Goal: Task Accomplishment & Management: Manage account settings

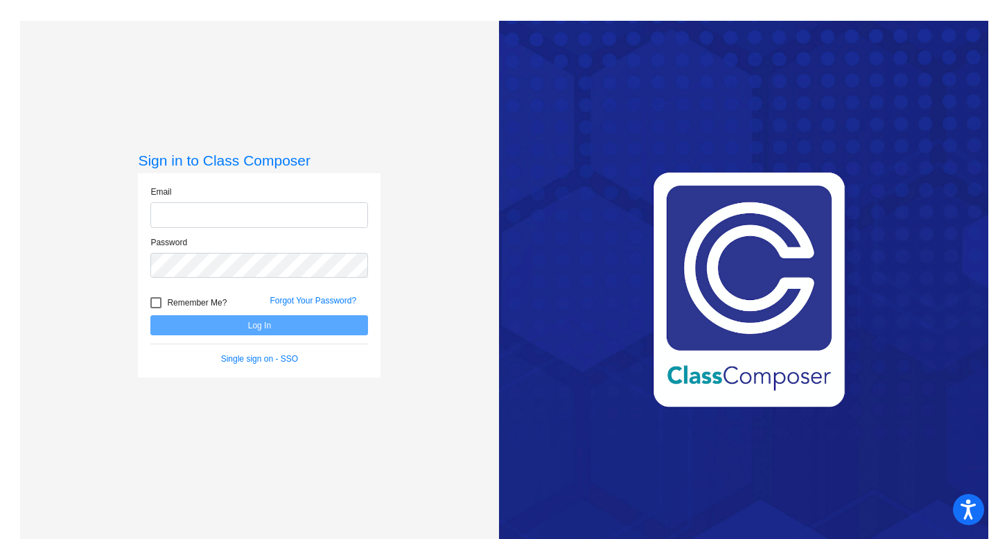
type input "[EMAIL_ADDRESS][DOMAIN_NAME]"
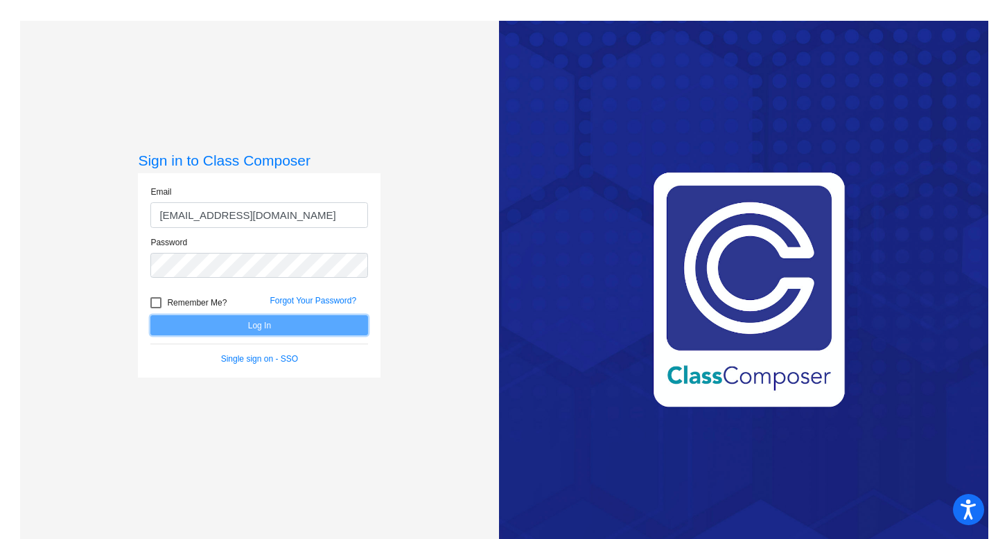
click at [316, 321] on button "Log In" at bounding box center [259, 325] width 218 height 20
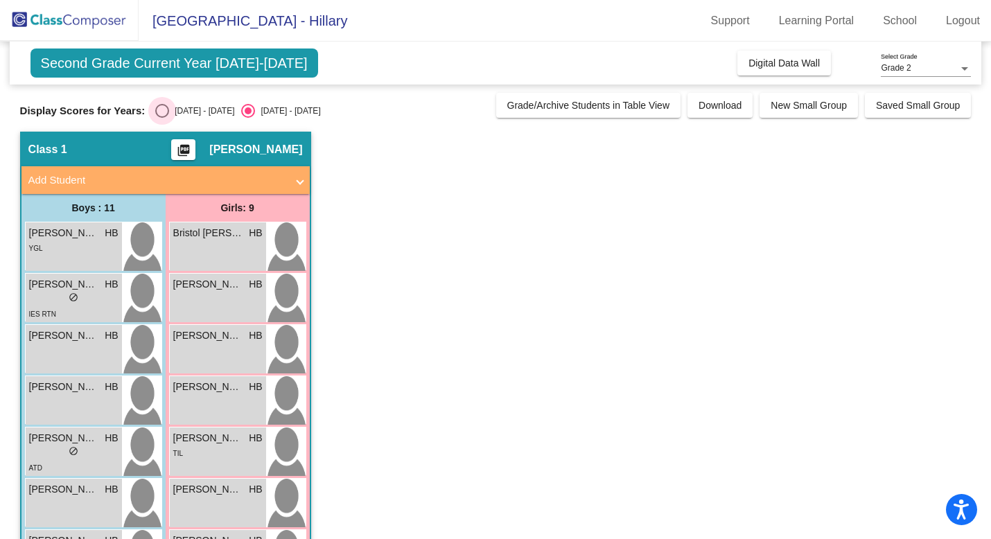
click at [160, 107] on div "Select an option" at bounding box center [162, 111] width 14 height 14
click at [162, 118] on input "[DATE] - [DATE]" at bounding box center [162, 118] width 1 height 1
radio input "true"
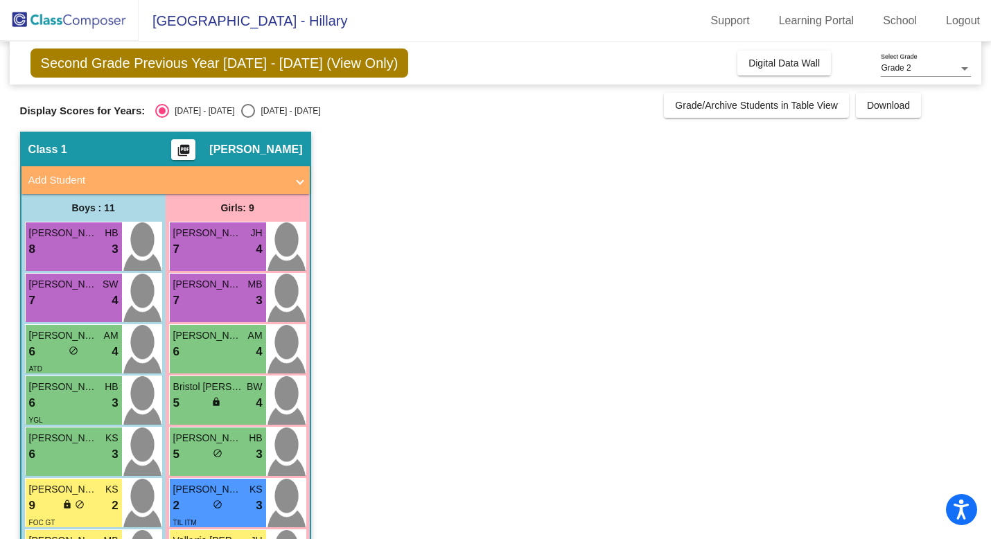
click at [192, 148] on mat-icon "picture_as_pdf" at bounding box center [183, 153] width 17 height 19
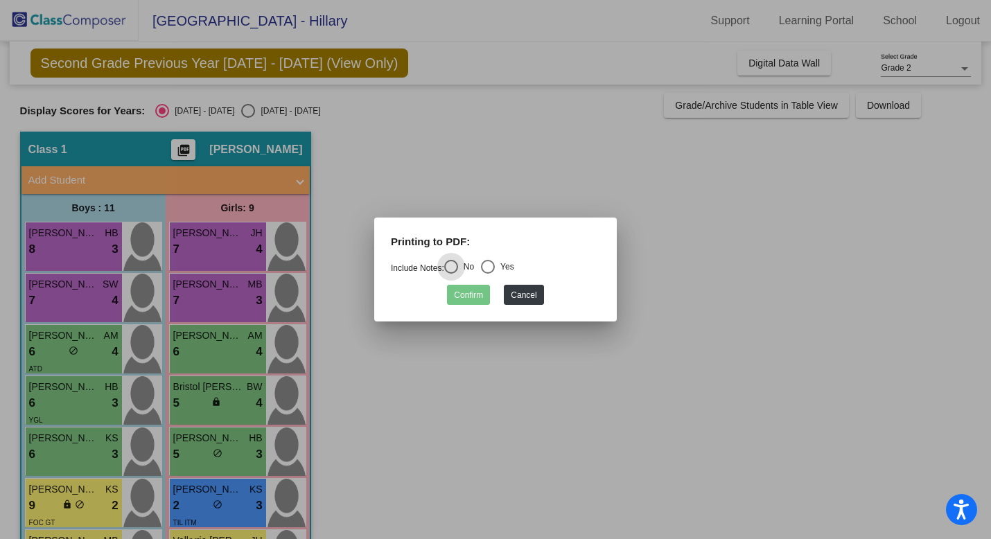
click at [495, 269] on div "Select an option" at bounding box center [488, 267] width 14 height 14
click at [488, 274] on input "Yes" at bounding box center [487, 274] width 1 height 1
radio input "true"
click at [476, 296] on button "Confirm" at bounding box center [468, 295] width 43 height 20
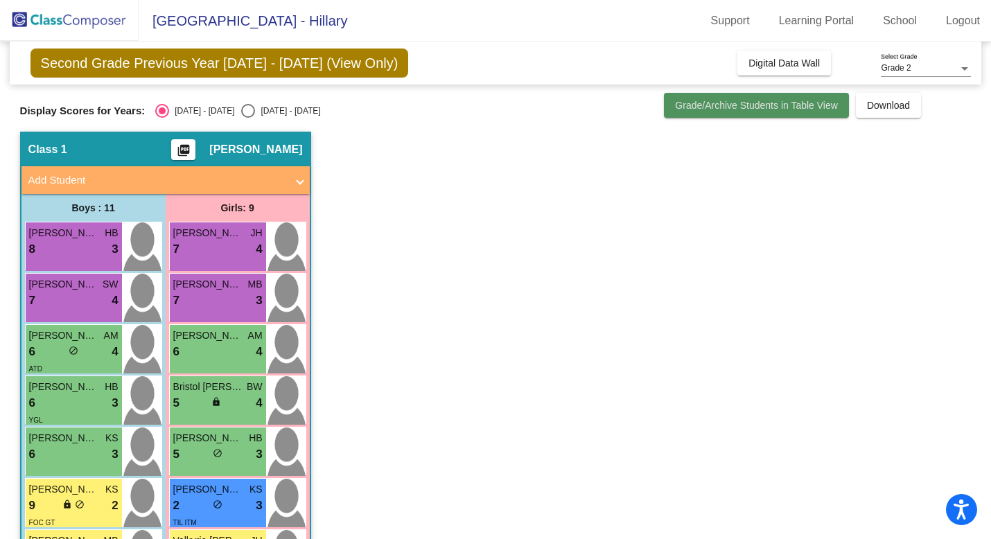
click at [692, 107] on span "Grade/Archive Students in Table View" at bounding box center [756, 105] width 163 height 11
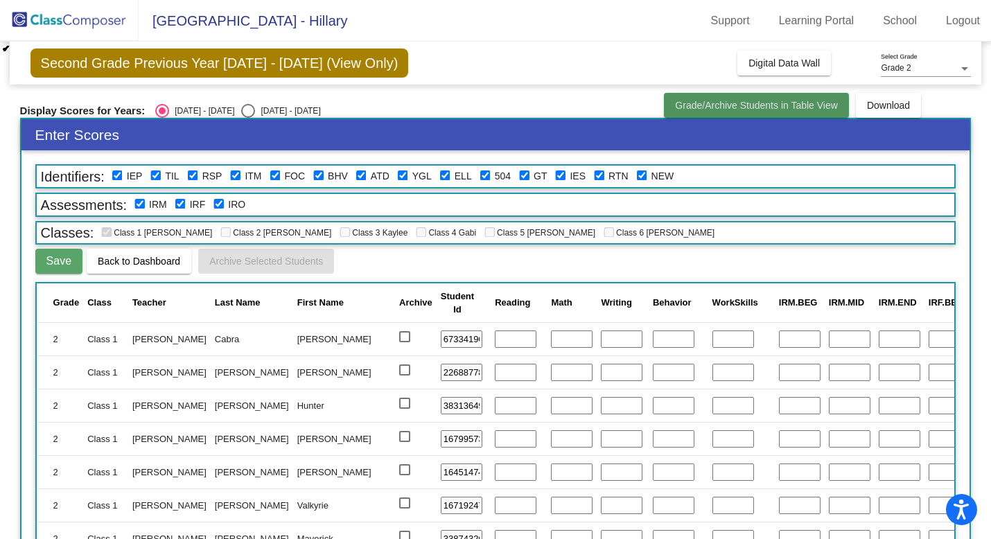
click at [692, 107] on span "Grade/Archive Students in Table View" at bounding box center [756, 105] width 163 height 11
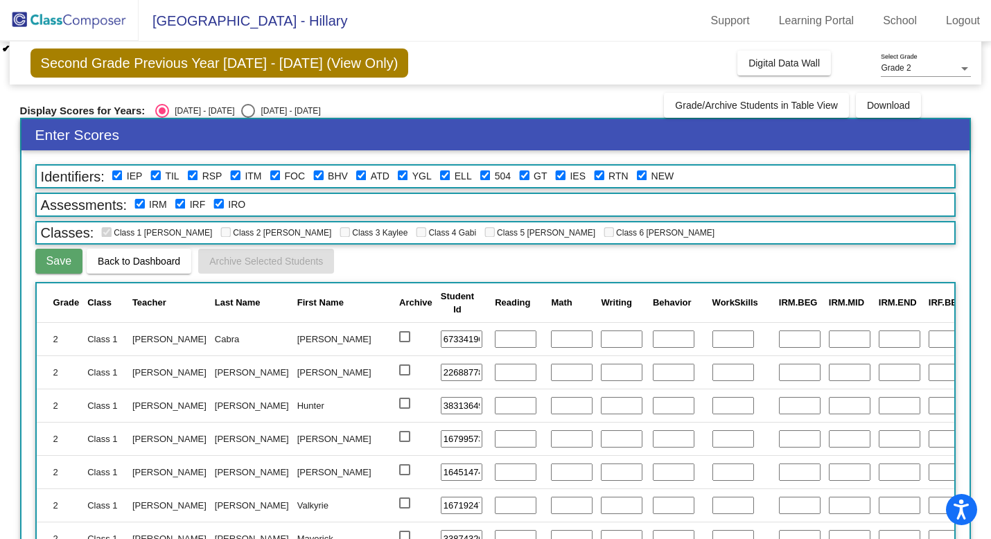
click at [332, 128] on h3 "Enter Scores" at bounding box center [495, 134] width 949 height 31
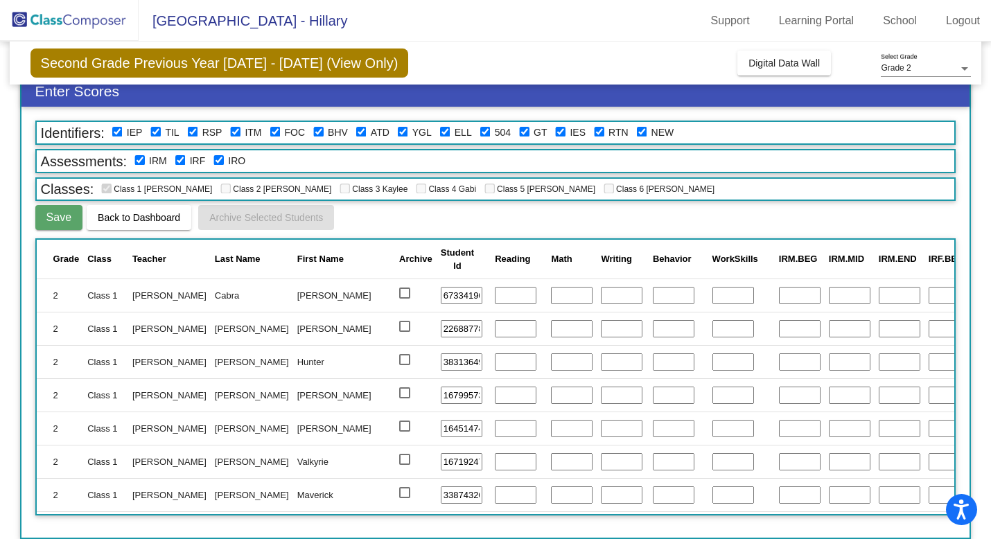
click at [697, 60] on div "Second Grade Previous Year [DATE] - [DATE] (View Only) Add, Move, or Retain Stu…" at bounding box center [496, 63] width 973 height 43
click at [762, 71] on button "Digital Data Wall" at bounding box center [785, 63] width 94 height 25
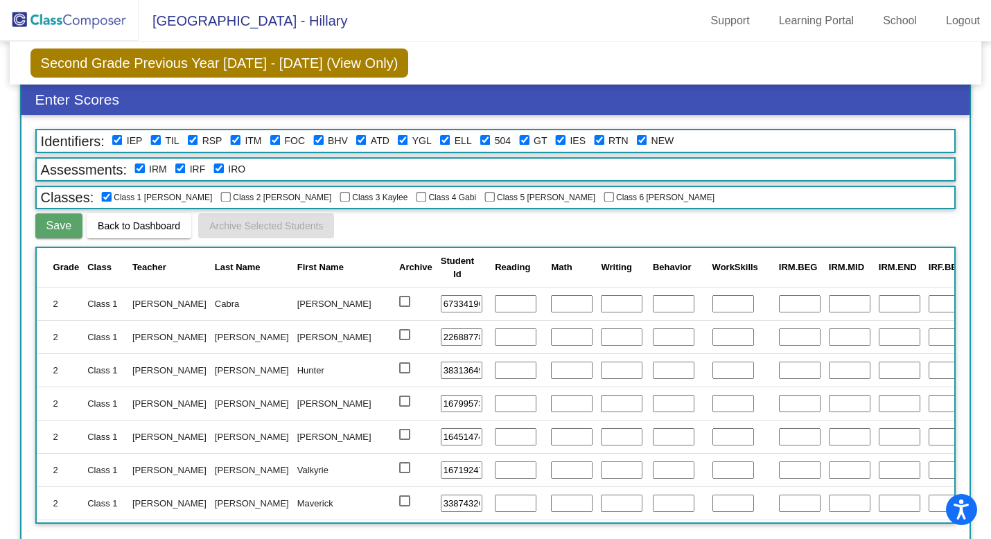
click at [236, 74] on span "Second Grade Previous Year [DATE] - [DATE] (View Only)" at bounding box center [220, 63] width 379 height 29
click at [229, 63] on span "Second Grade Previous Year [DATE] - [DATE] (View Only)" at bounding box center [220, 63] width 379 height 29
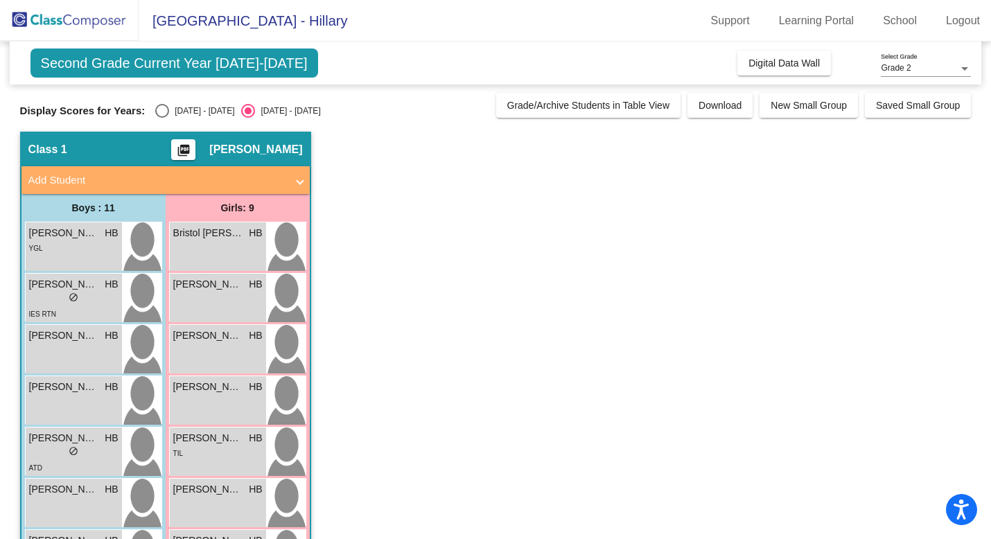
click at [167, 96] on div "Display Scores for Years: [DATE] - [DATE] [DATE] - [DATE] Grade/Archive Student…" at bounding box center [496, 105] width 952 height 25
click at [164, 105] on div "Select an option" at bounding box center [162, 111] width 14 height 14
click at [162, 118] on input "[DATE] - [DATE]" at bounding box center [162, 118] width 1 height 1
radio input "true"
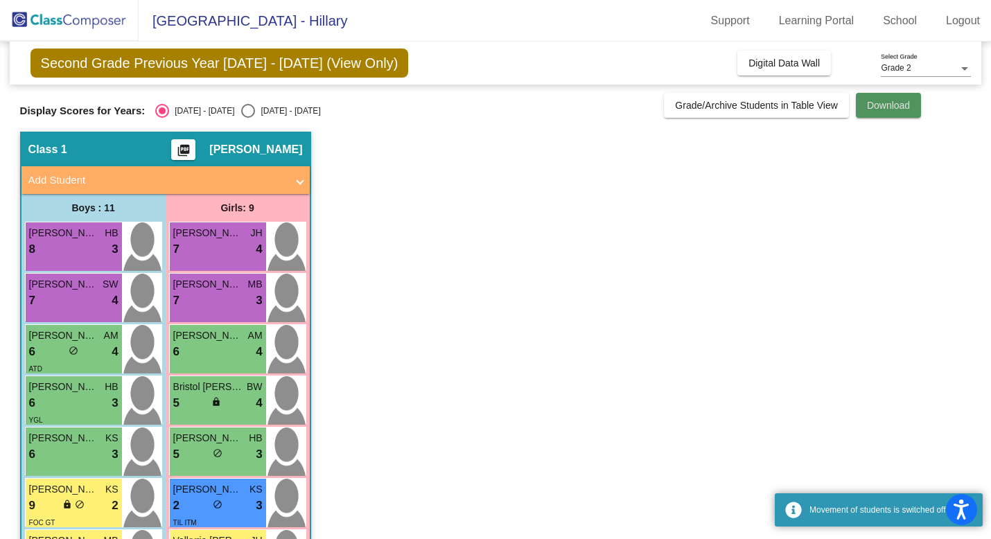
click at [874, 108] on span "Download" at bounding box center [888, 105] width 43 height 11
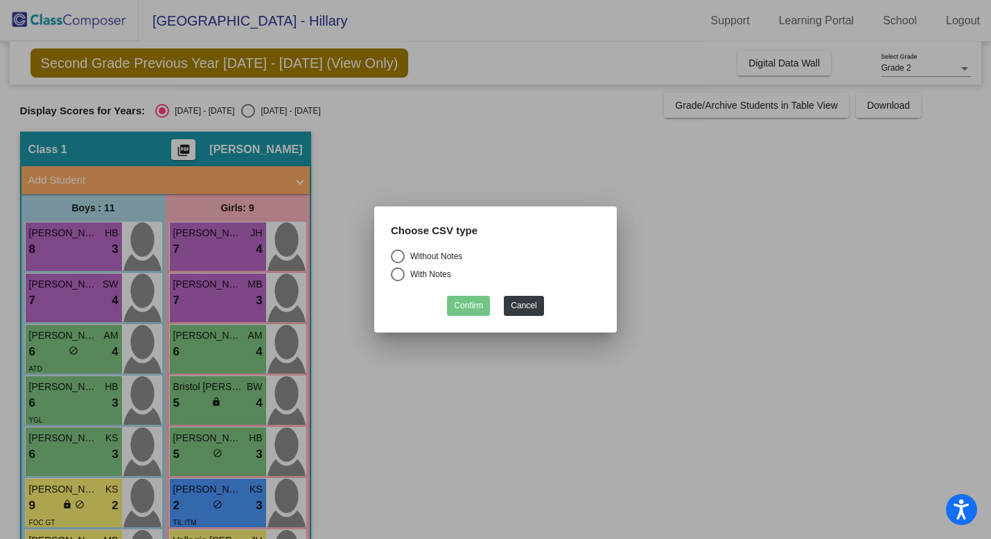
click at [396, 253] on div "Select an option" at bounding box center [398, 257] width 14 height 14
click at [397, 263] on input "Without Notes" at bounding box center [397, 263] width 1 height 1
radio input "true"
click at [397, 268] on div "Select an option" at bounding box center [398, 275] width 14 height 14
click at [397, 281] on input "With Notes" at bounding box center [397, 281] width 1 height 1
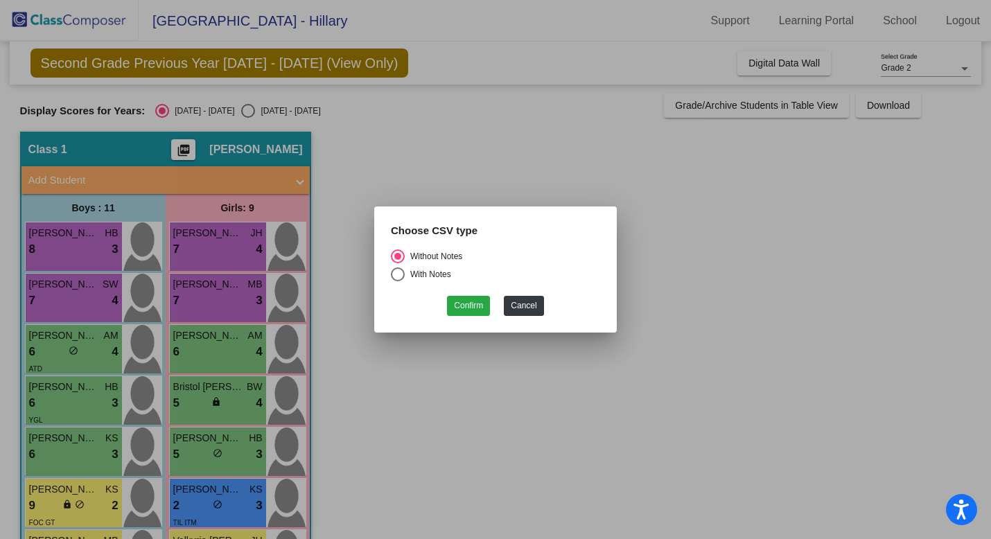
radio input "true"
click at [464, 307] on button "Confirm" at bounding box center [468, 306] width 43 height 20
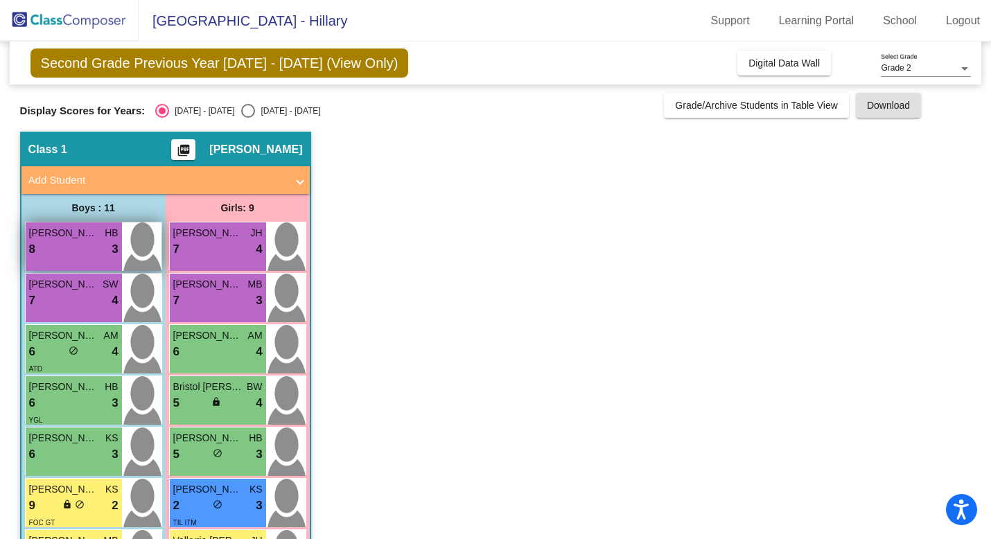
click at [102, 250] on div "8 lock do_not_disturb_alt 3" at bounding box center [73, 250] width 89 height 18
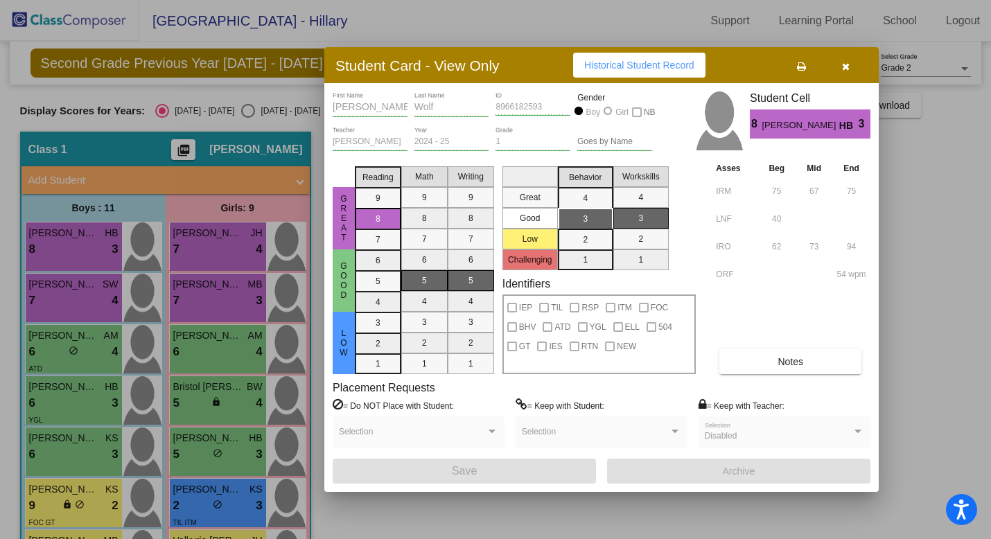
click at [847, 72] on button "button" at bounding box center [846, 65] width 44 height 25
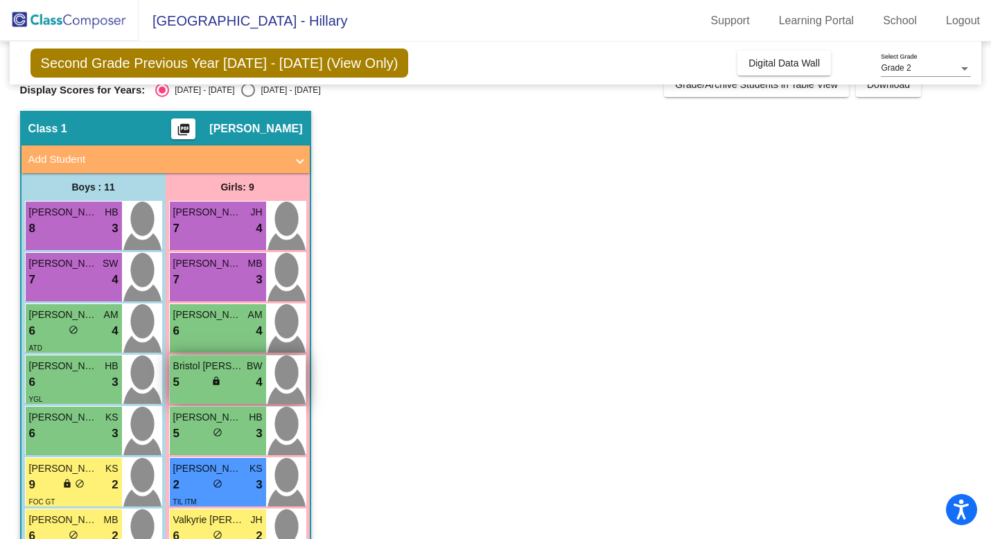
scroll to position [269, 0]
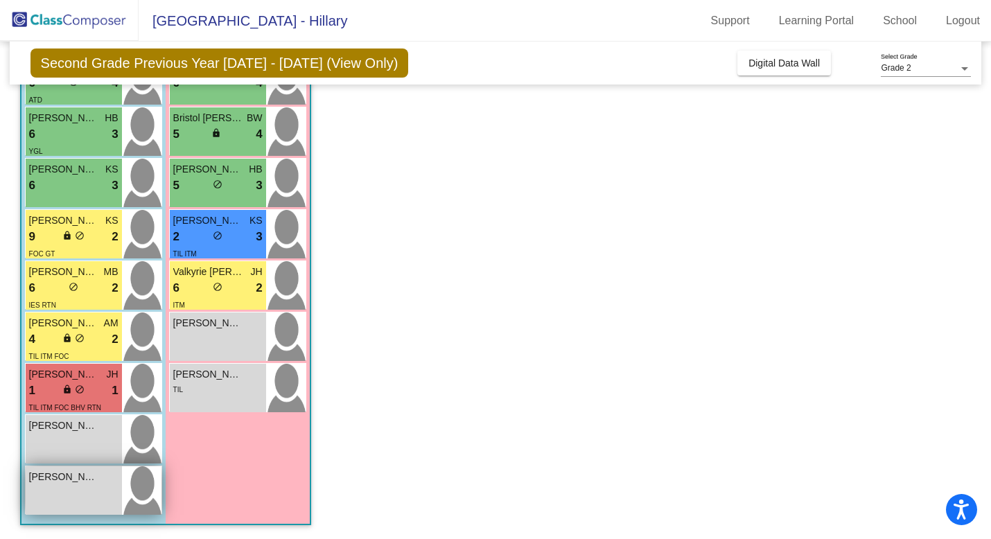
click at [83, 505] on div "[PERSON_NAME] lock do_not_disturb_alt" at bounding box center [74, 491] width 96 height 49
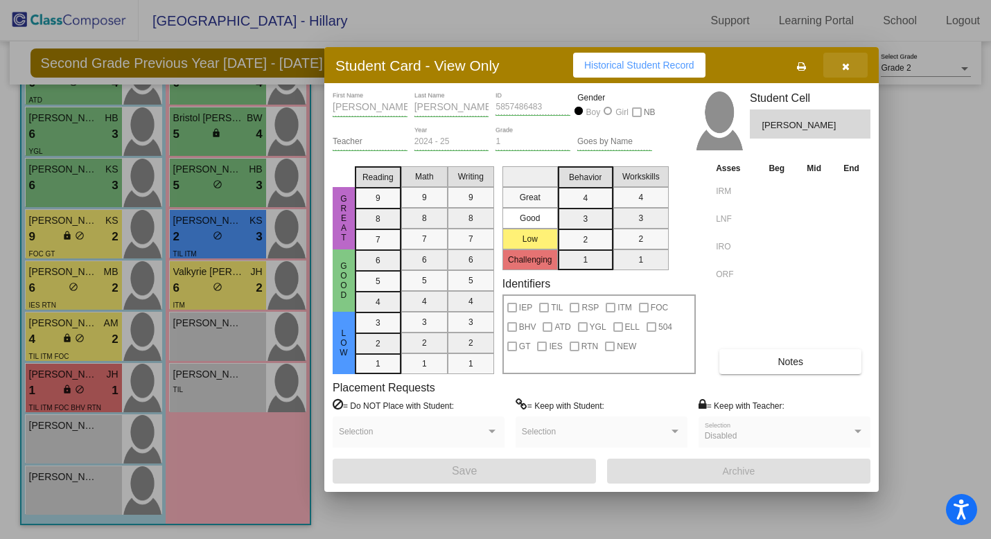
click at [844, 62] on icon "button" at bounding box center [846, 67] width 8 height 10
